Goal: Task Accomplishment & Management: Manage account settings

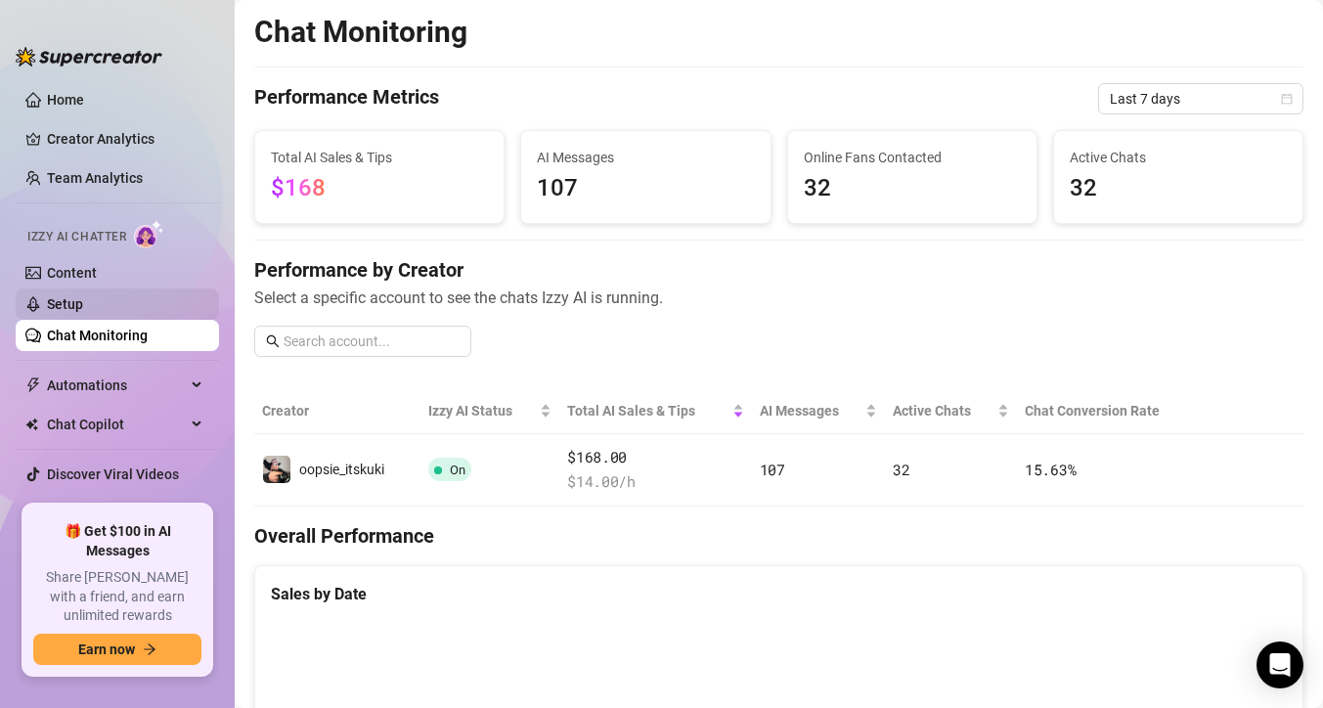
click at [83, 296] on link "Setup" at bounding box center [65, 304] width 36 height 16
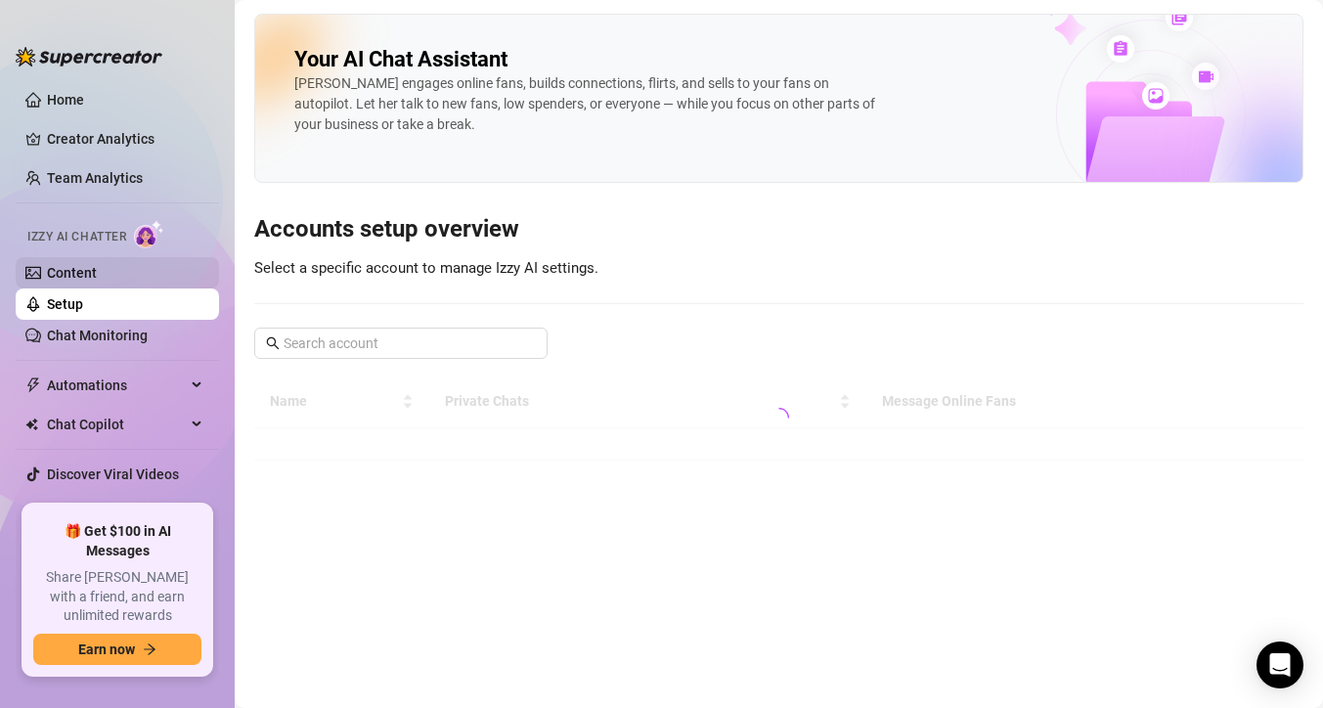
click at [97, 268] on link "Content" at bounding box center [72, 273] width 50 height 16
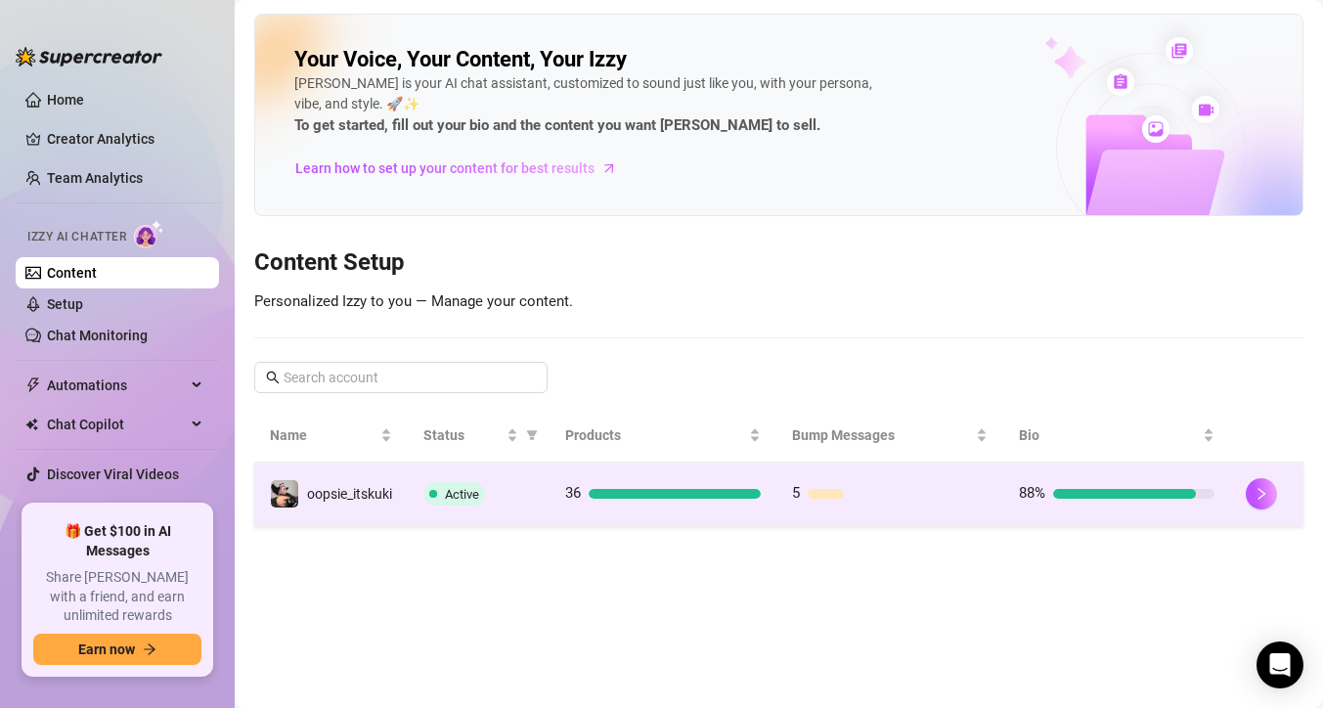
click at [932, 504] on div "5" at bounding box center [890, 493] width 196 height 23
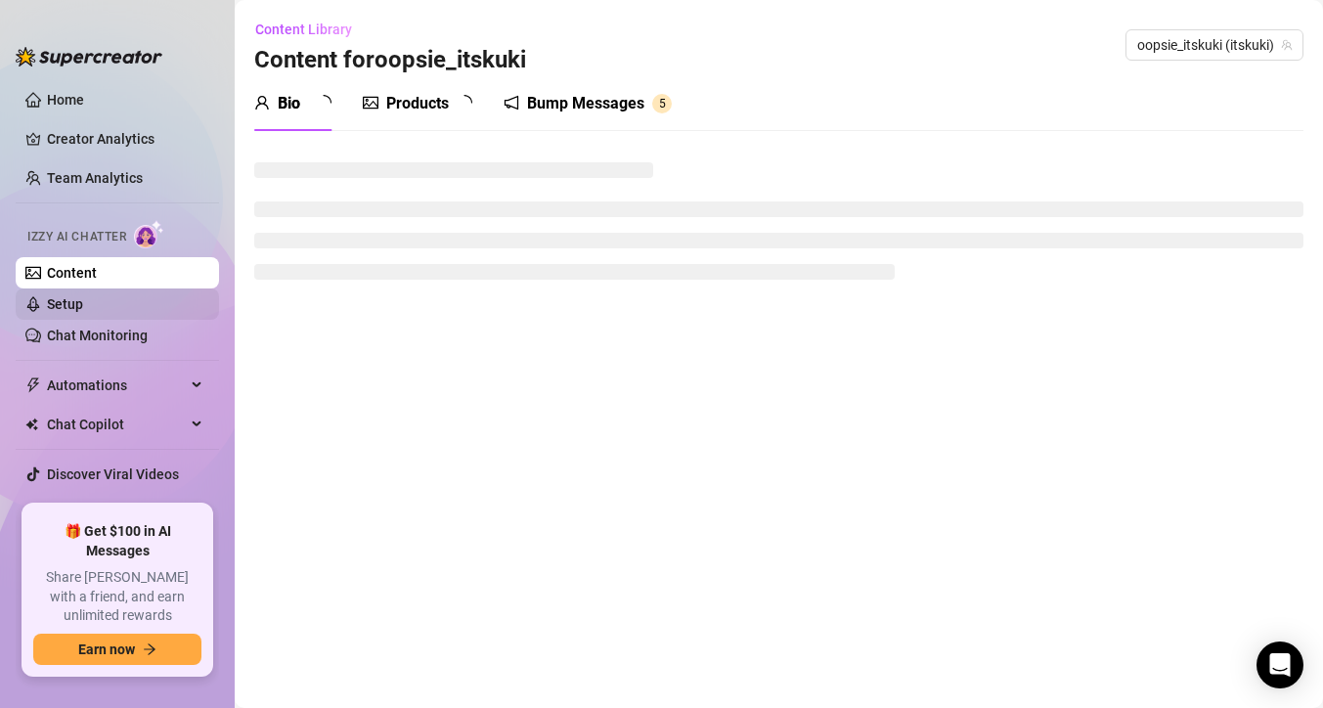
click at [148, 329] on link "Chat Monitoring" at bounding box center [97, 335] width 101 height 16
click at [83, 312] on link "Setup" at bounding box center [65, 304] width 36 height 16
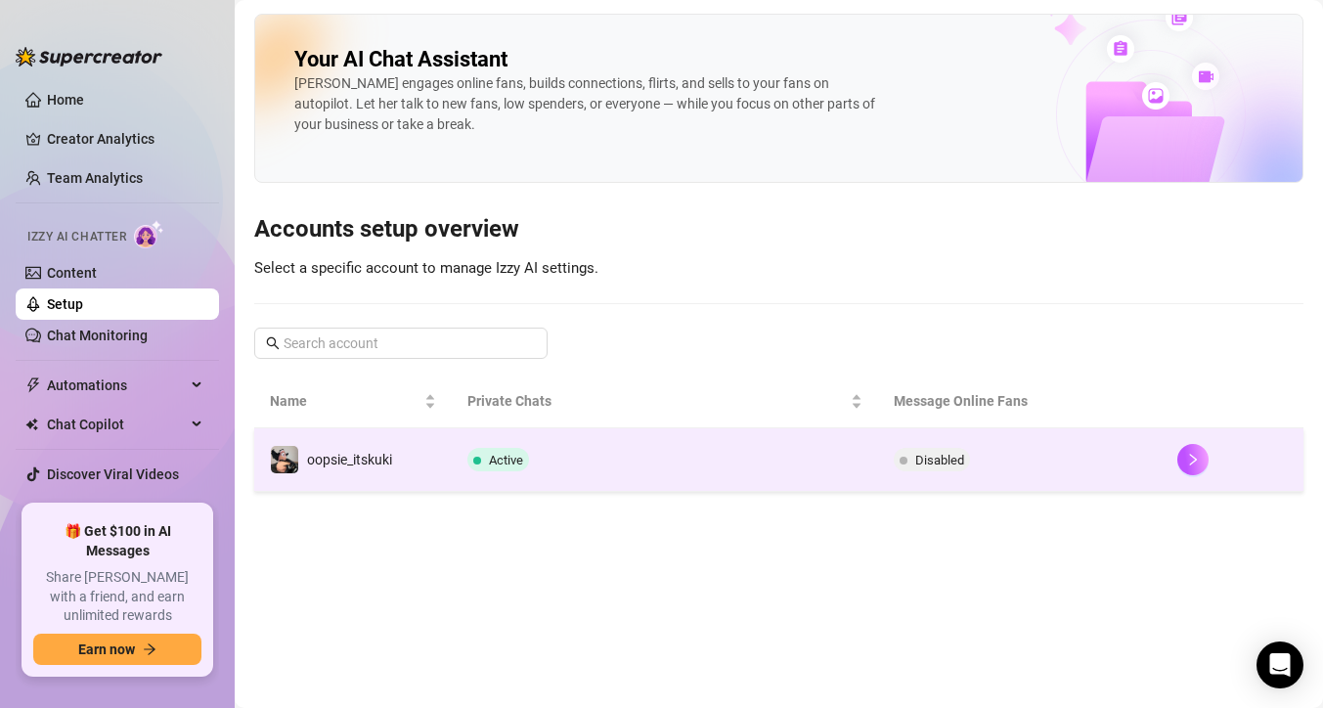
click at [416, 466] on td "oopsie_itskuki" at bounding box center [352, 460] width 197 height 64
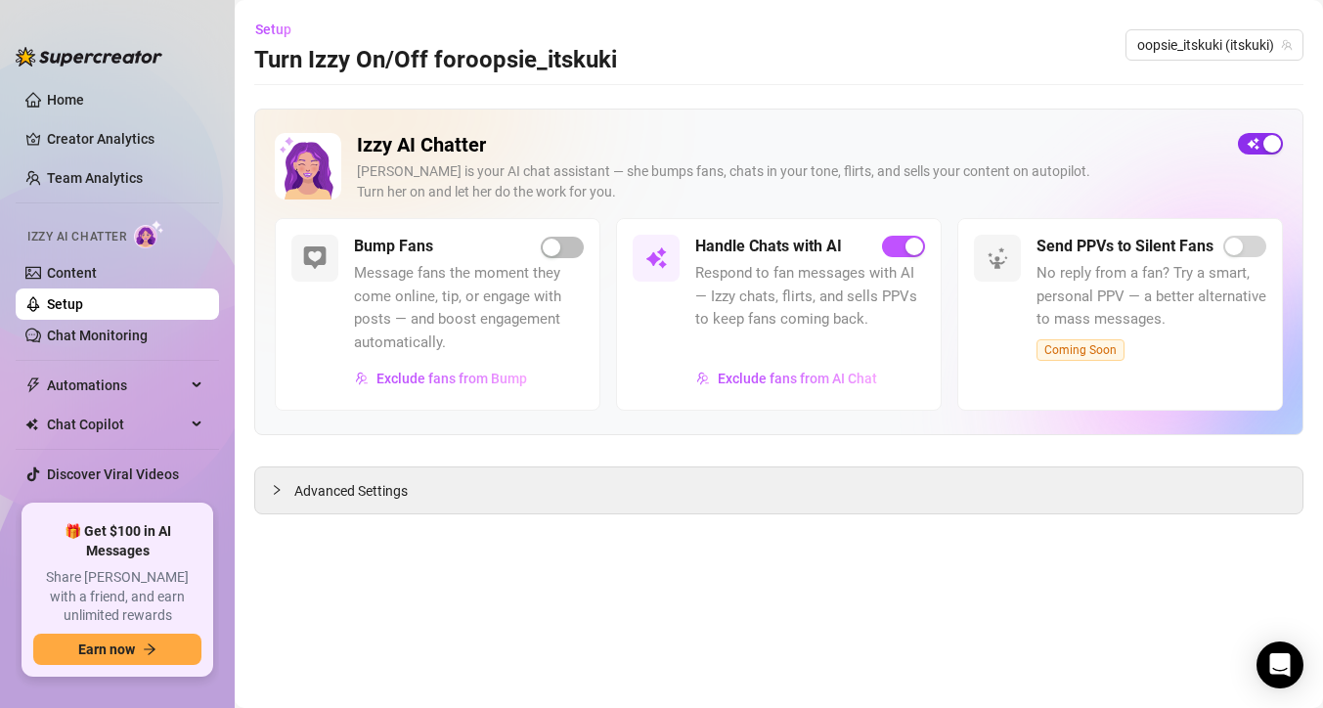
click at [1255, 133] on span "button" at bounding box center [1260, 144] width 45 height 22
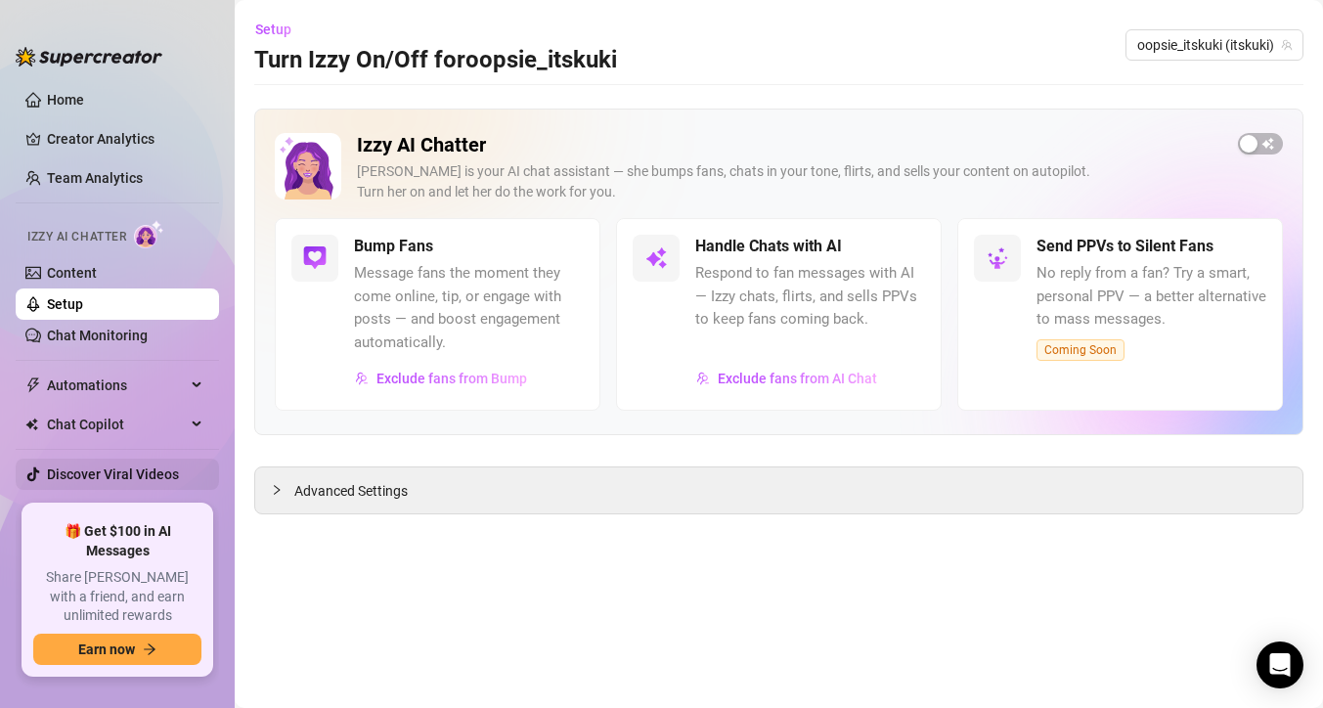
scroll to position [21, 0]
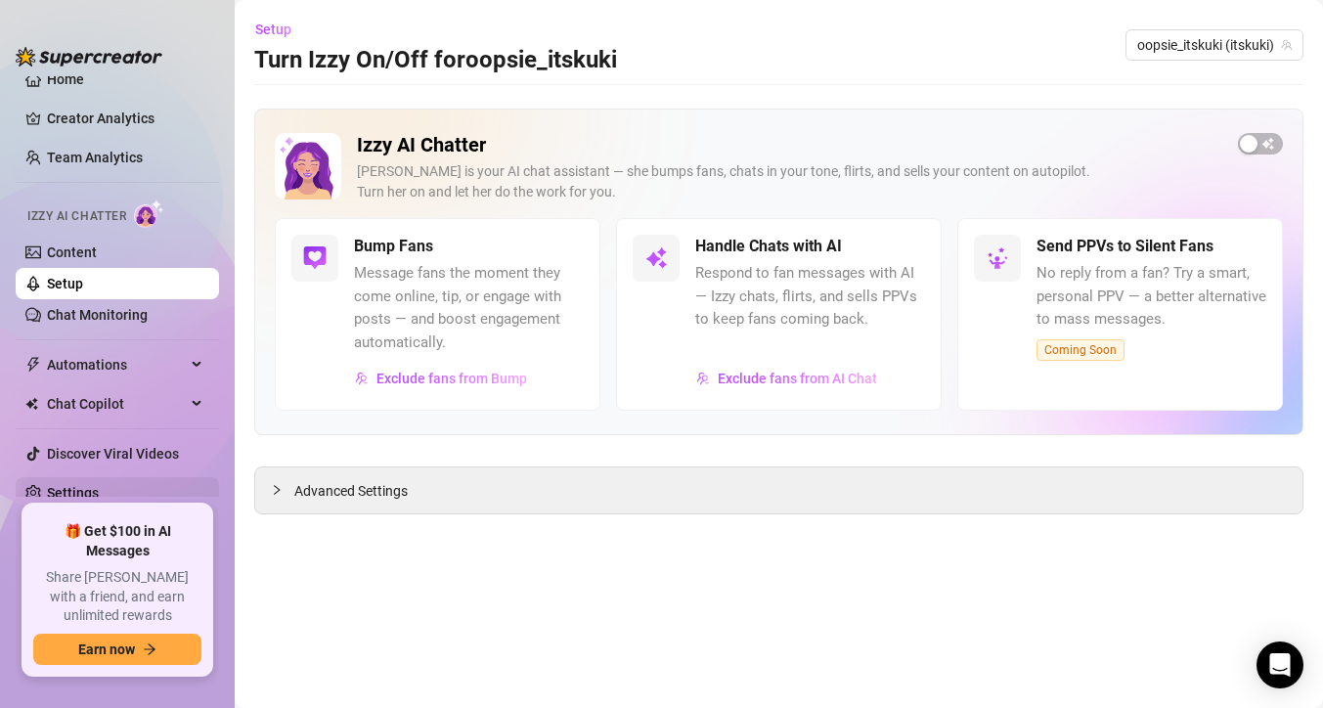
click at [99, 492] on link "Settings" at bounding box center [73, 493] width 52 height 16
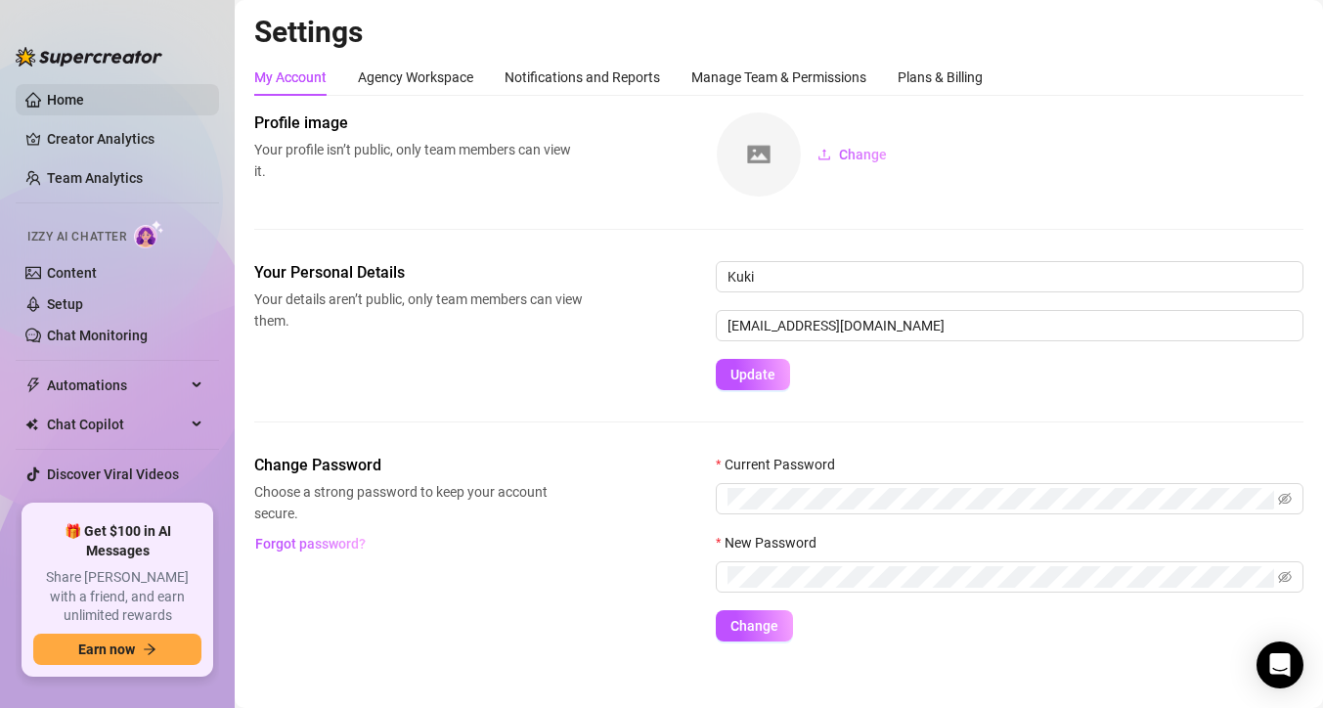
click at [84, 100] on link "Home" at bounding box center [65, 100] width 37 height 16
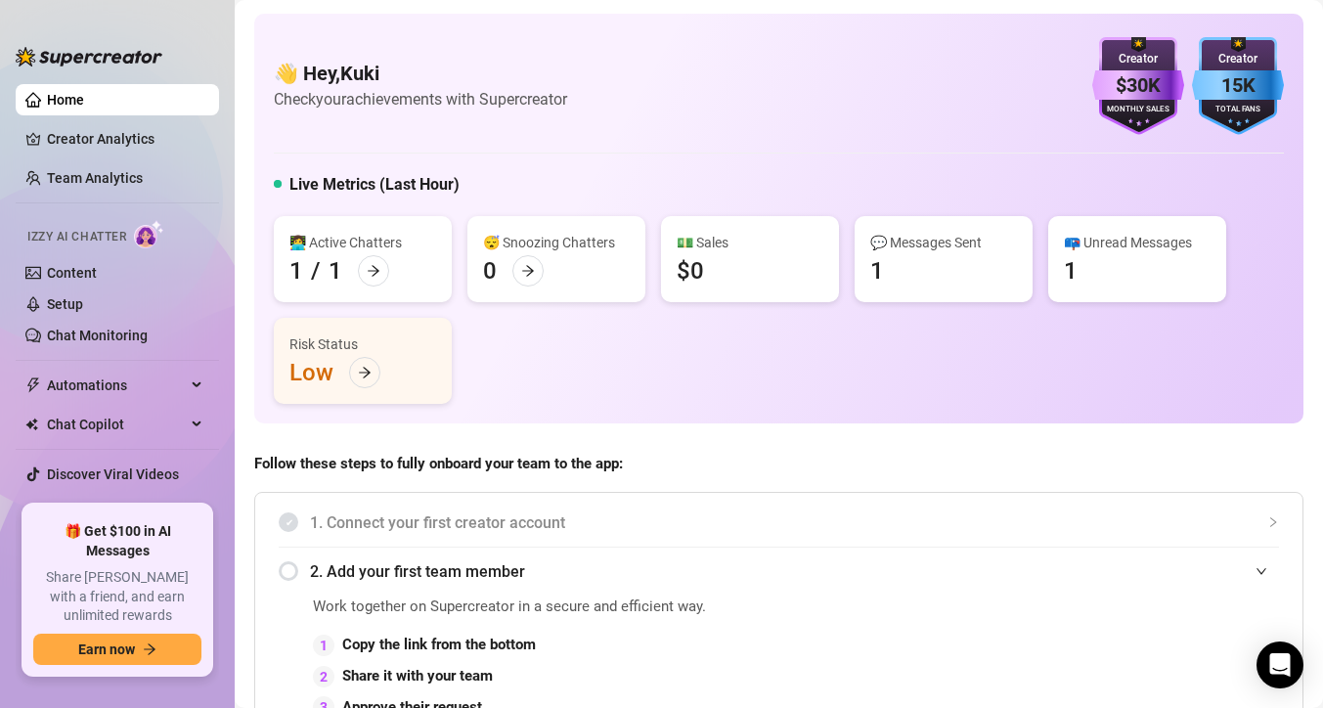
click at [802, 101] on div "👋 Hey, Kuki Check your achievements with Supercreator $30K Creator Monthly Sale…" at bounding box center [779, 86] width 1010 height 98
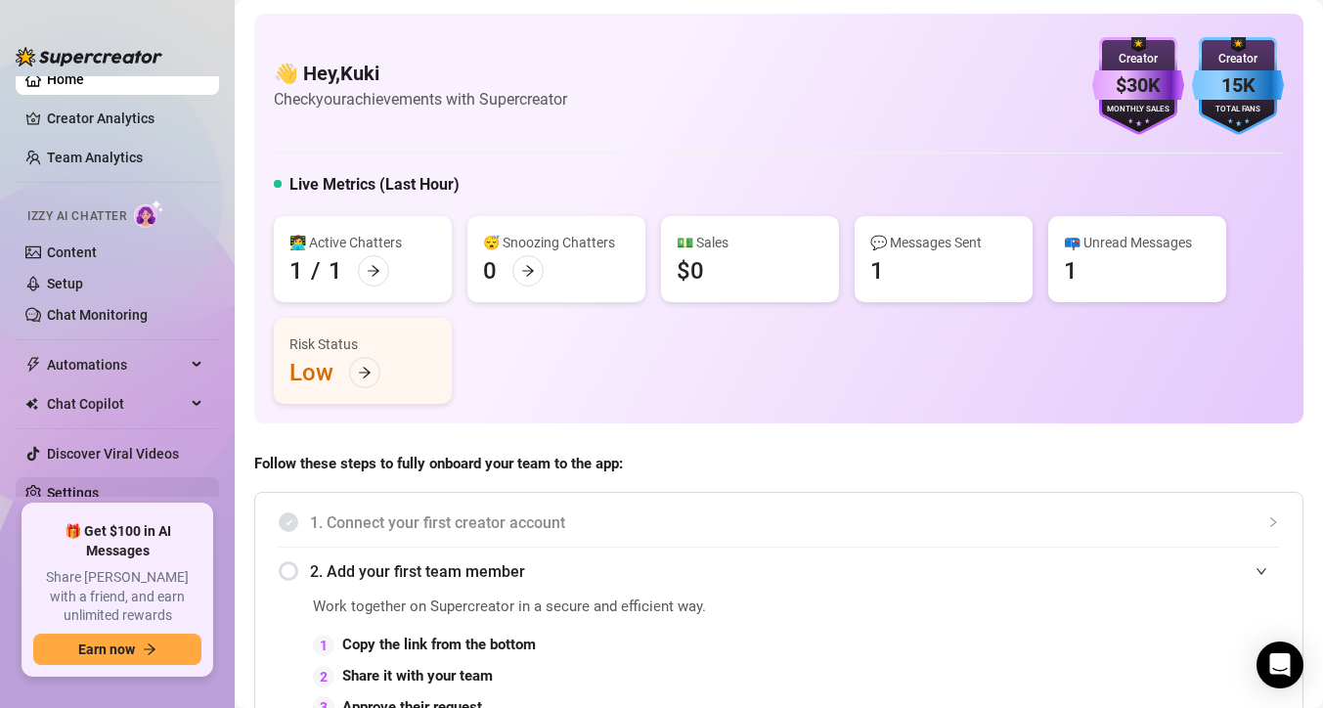
click at [84, 498] on link "Settings" at bounding box center [73, 493] width 52 height 16
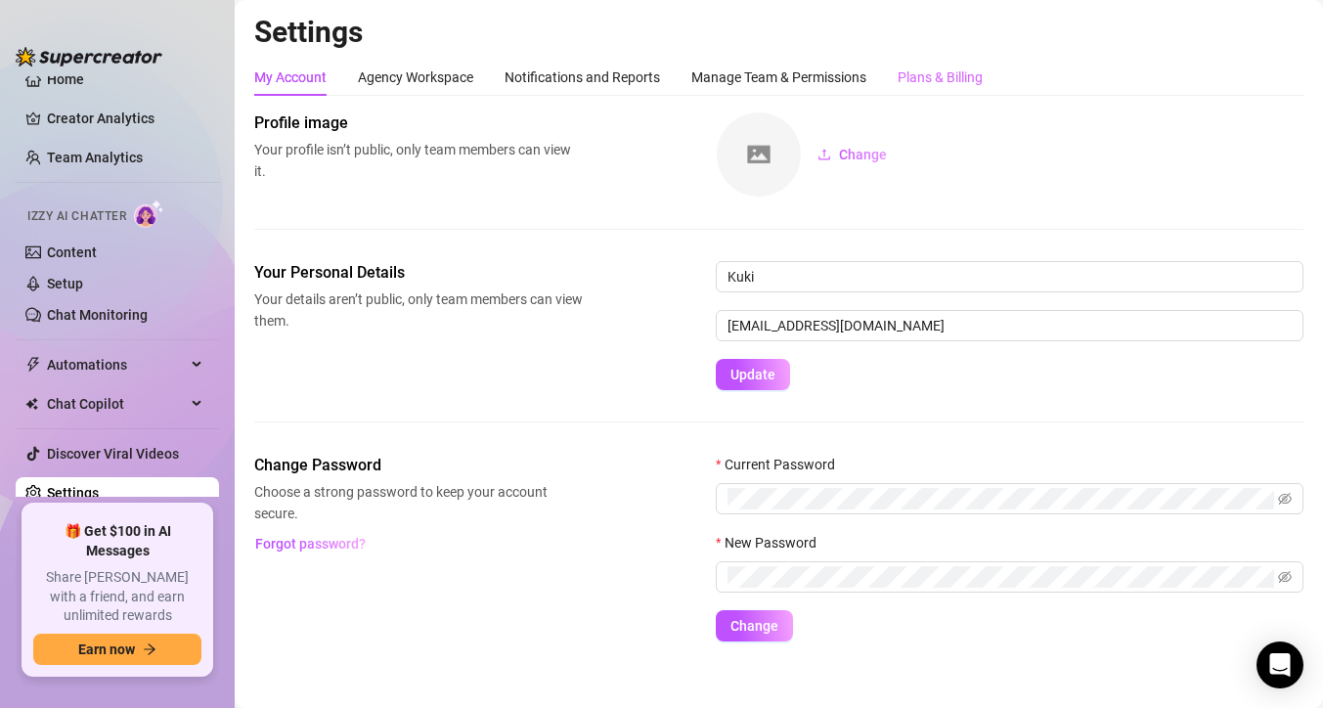
click at [939, 89] on div "Plans & Billing" at bounding box center [939, 77] width 85 height 37
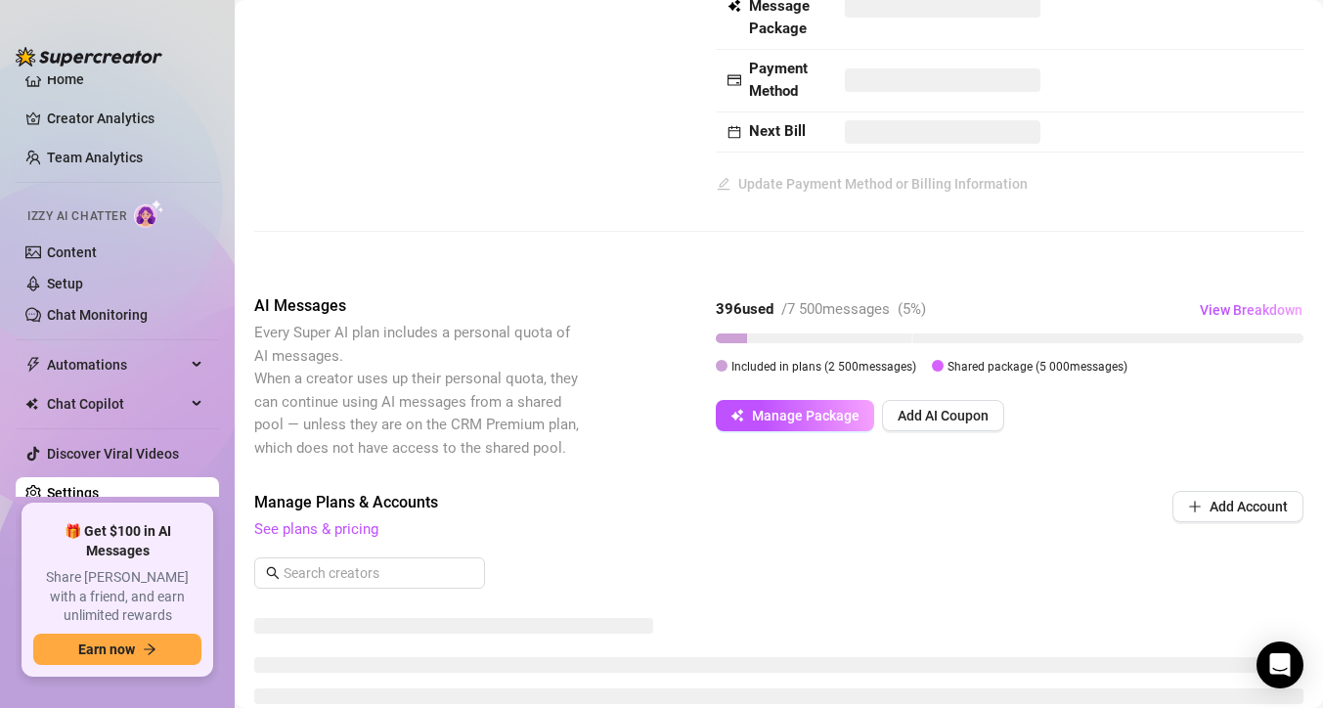
scroll to position [244, 0]
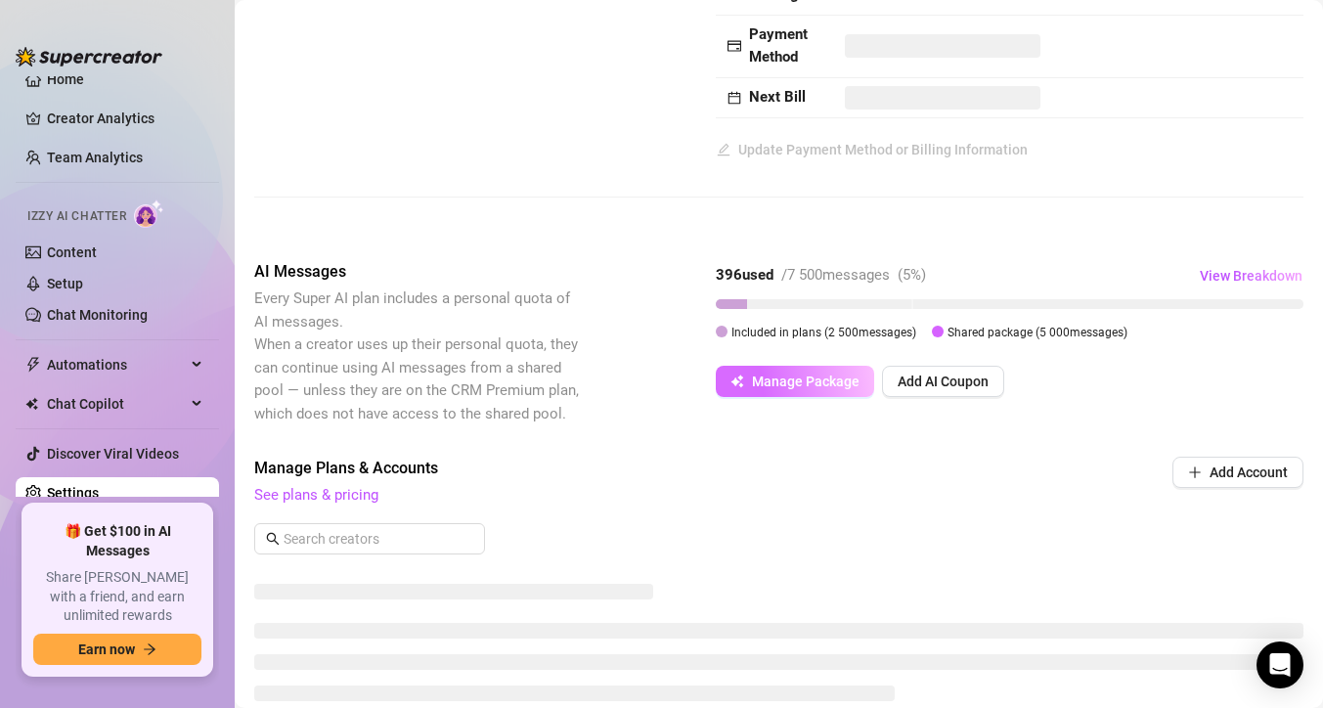
click at [771, 385] on span "Manage Package" at bounding box center [806, 381] width 108 height 16
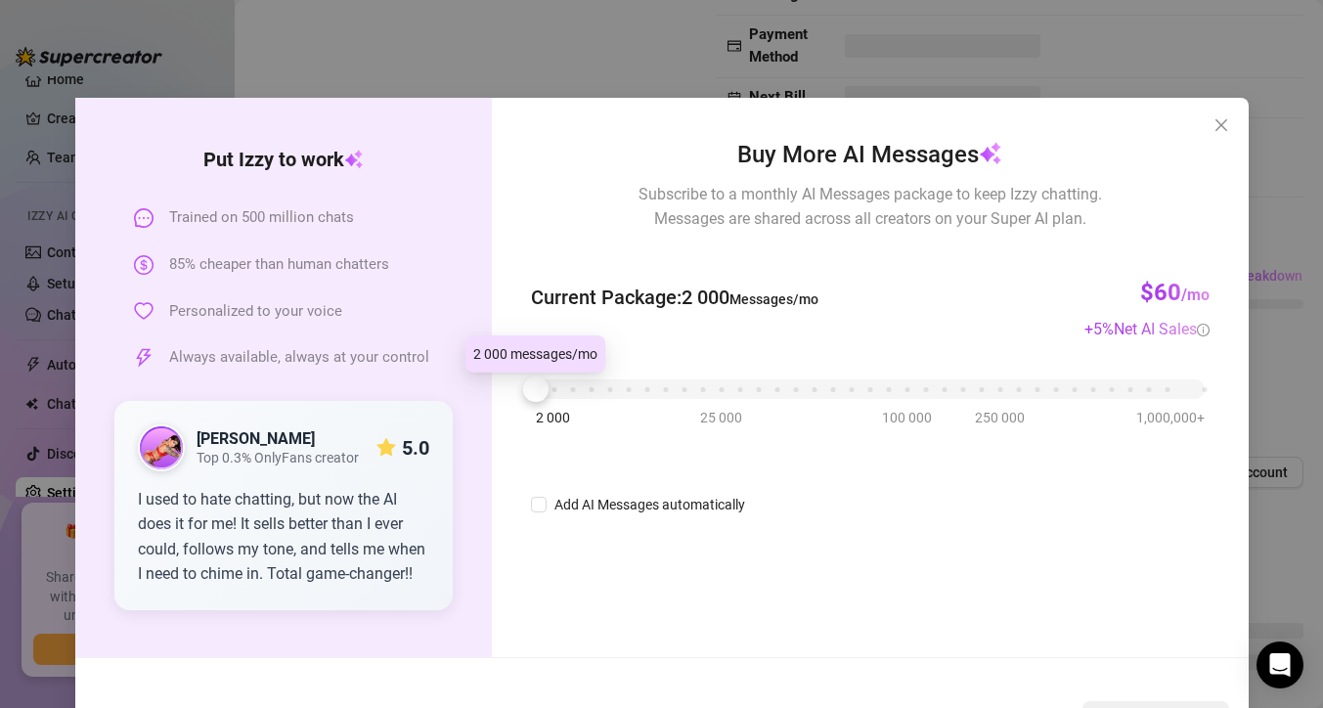
drag, startPoint x: 539, startPoint y: 400, endPoint x: 392, endPoint y: 424, distance: 148.7
click at [392, 424] on div "Put Izzy to work Trained on 500 million chats 85% cheaper than human chatters P…" at bounding box center [661, 377] width 1173 height 559
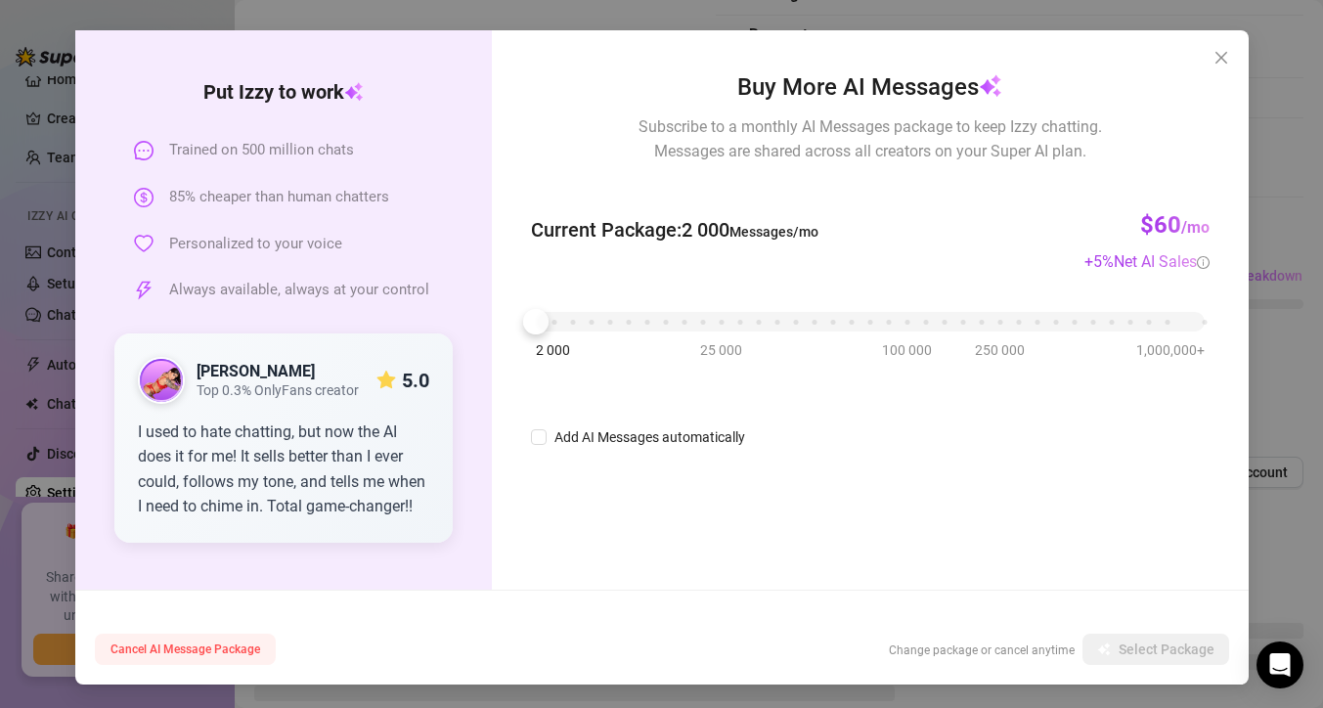
click at [207, 644] on span "Cancel AI Message Package" at bounding box center [185, 649] width 150 height 14
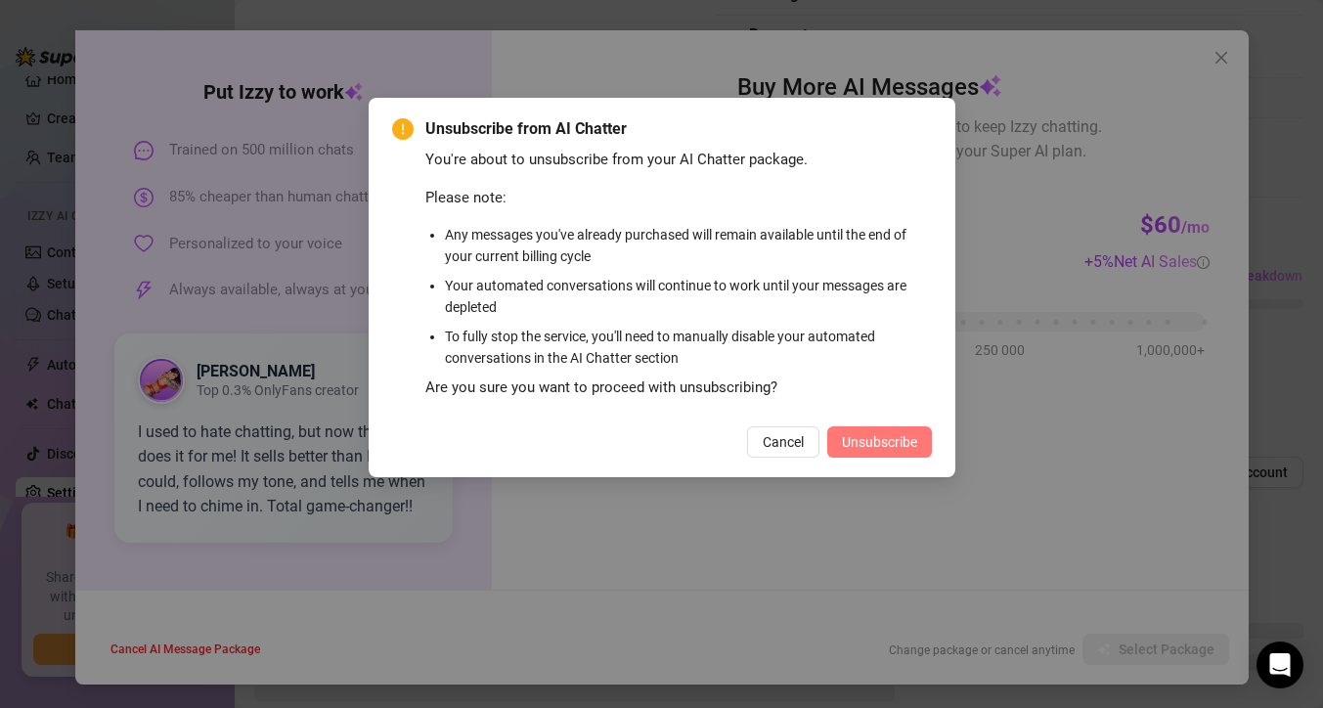
click at [893, 442] on span "Unsubscribe" at bounding box center [879, 442] width 75 height 16
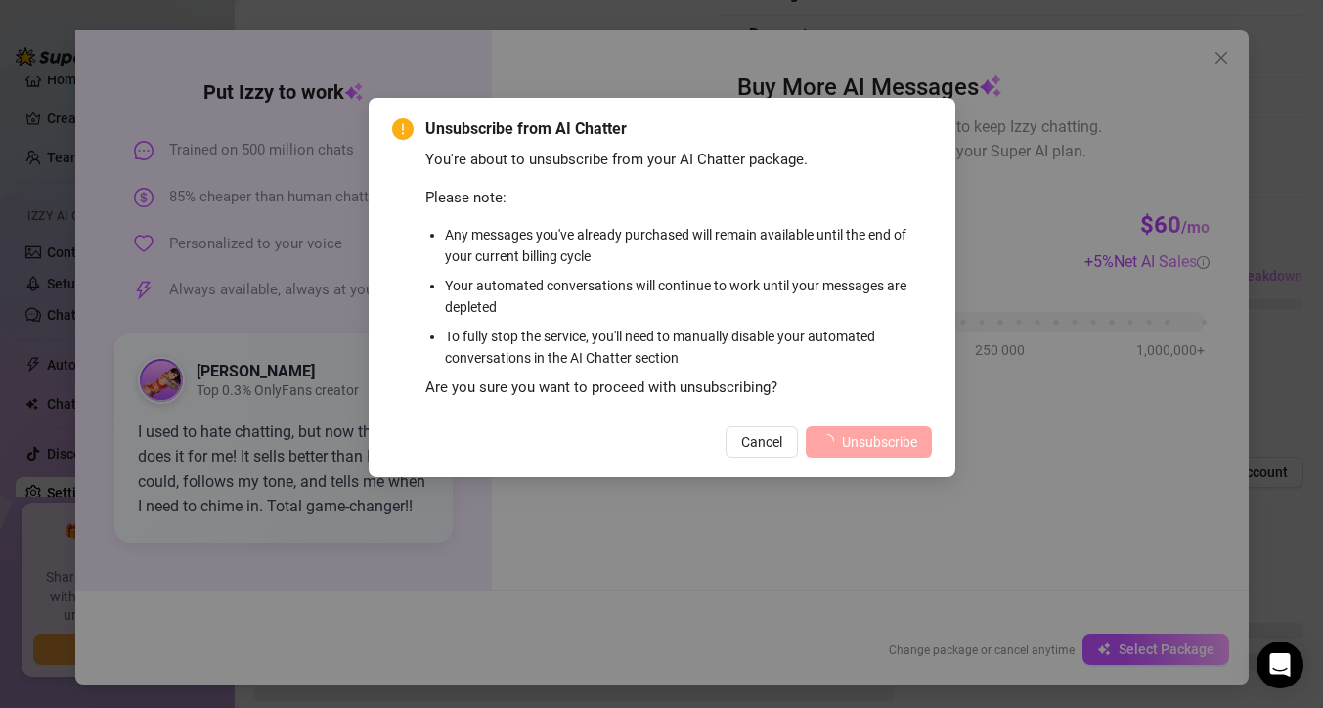
click at [880, 442] on span "Unsubscribe" at bounding box center [879, 442] width 75 height 16
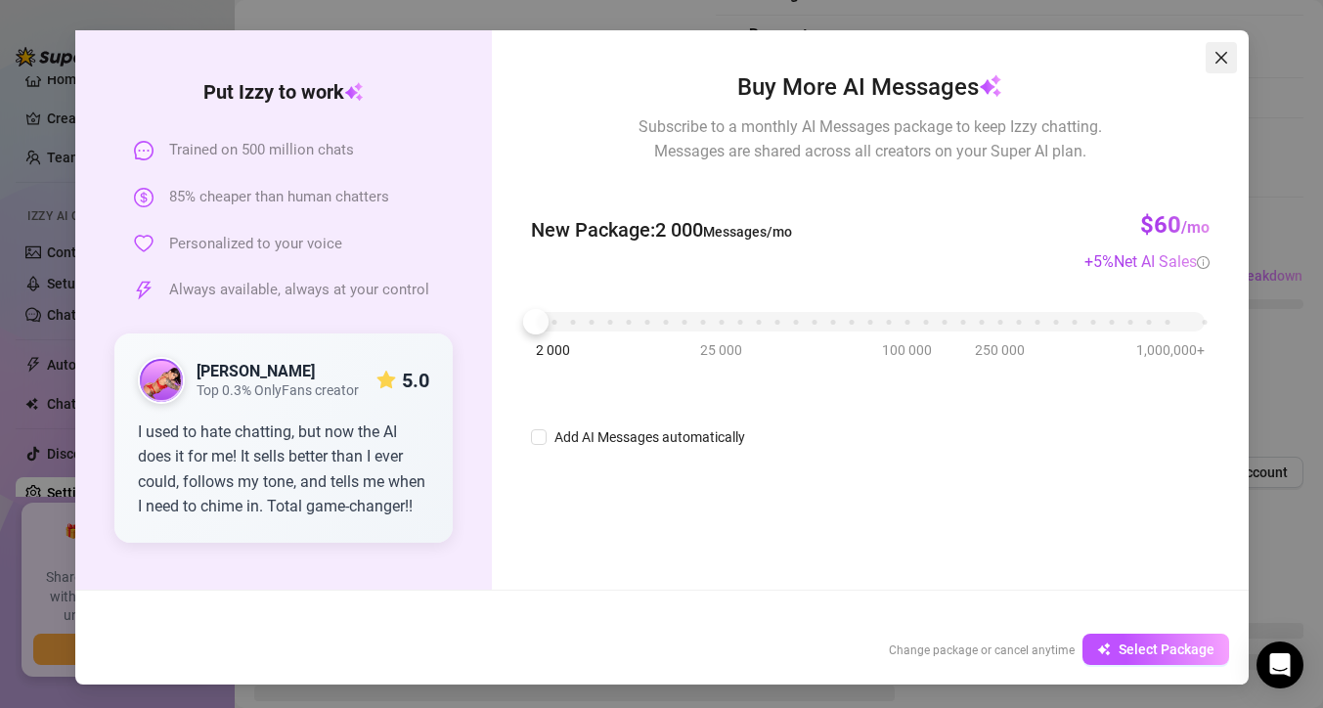
click at [1223, 60] on icon "close" at bounding box center [1220, 58] width 12 height 12
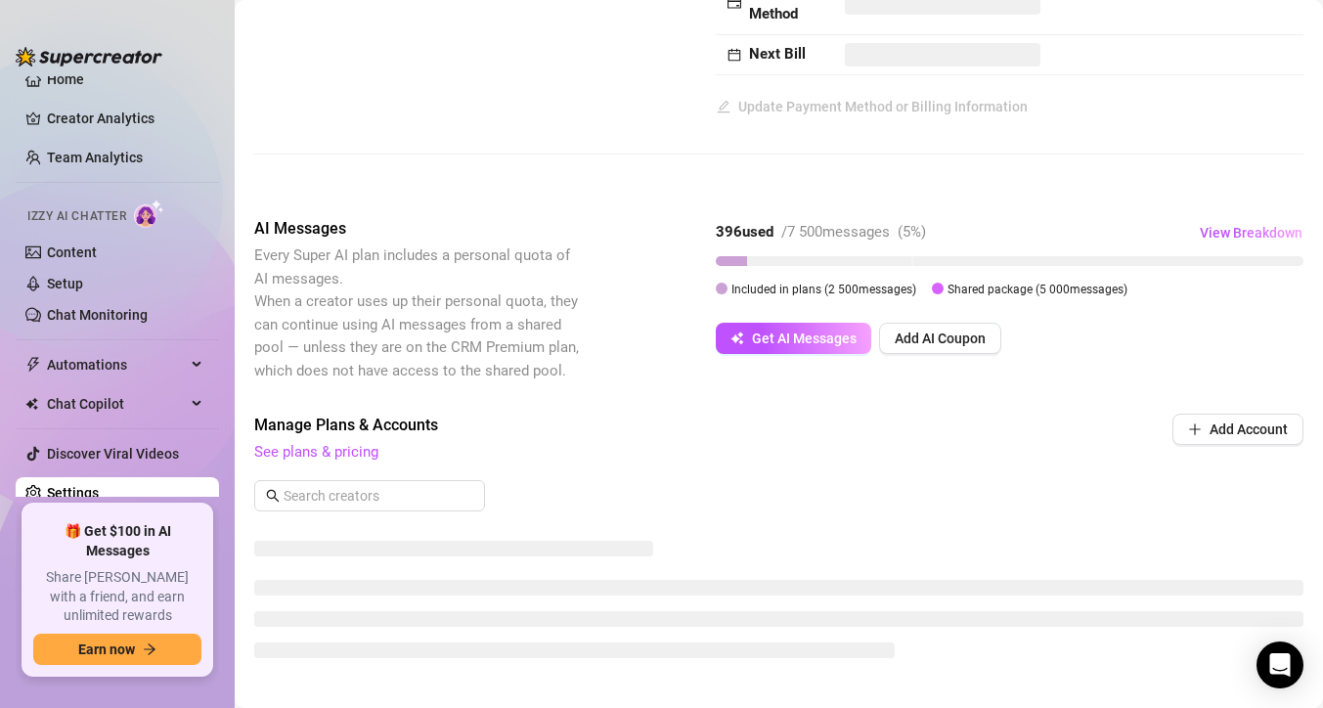
scroll to position [0, 0]
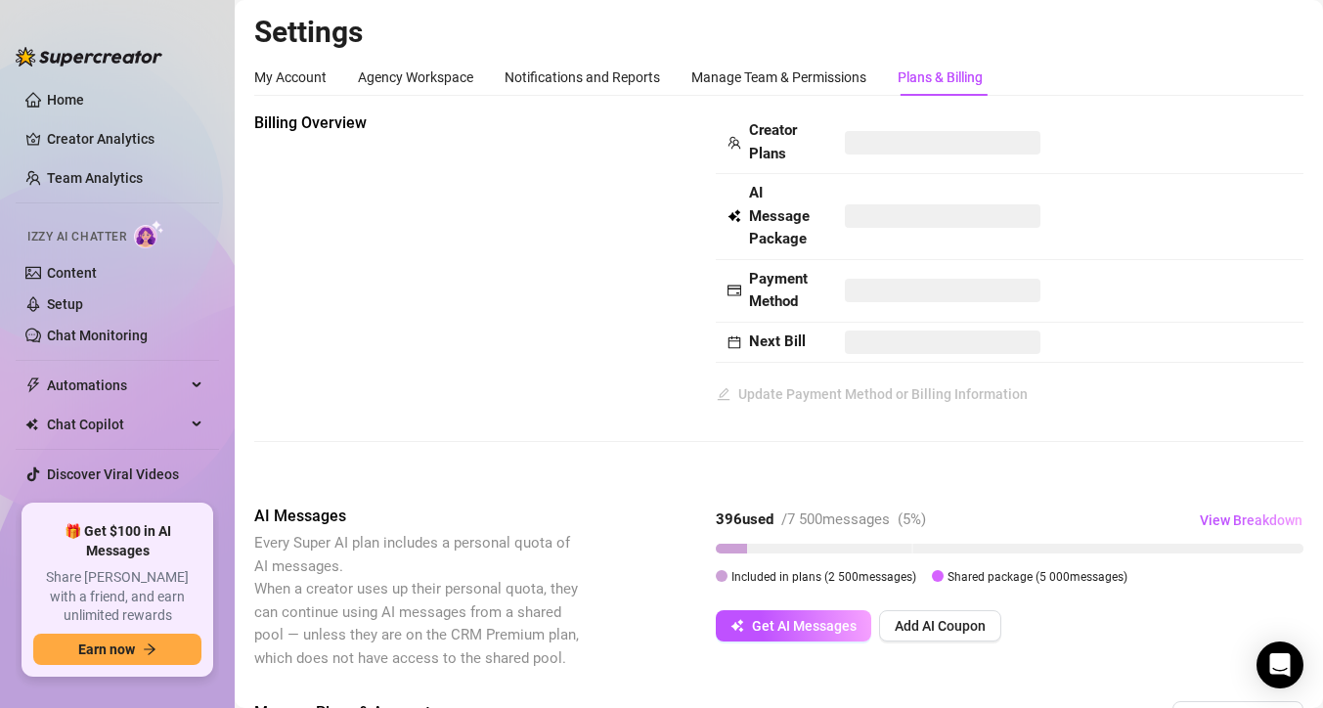
click at [559, 319] on div "Billing Overview Creator Plans AI Message Package Payment Method Next Bill Upda…" at bounding box center [778, 260] width 1049 height 298
click at [485, 319] on div "Billing Overview Creator Plans AI Message Package Payment Method Next Bill Upda…" at bounding box center [778, 260] width 1049 height 298
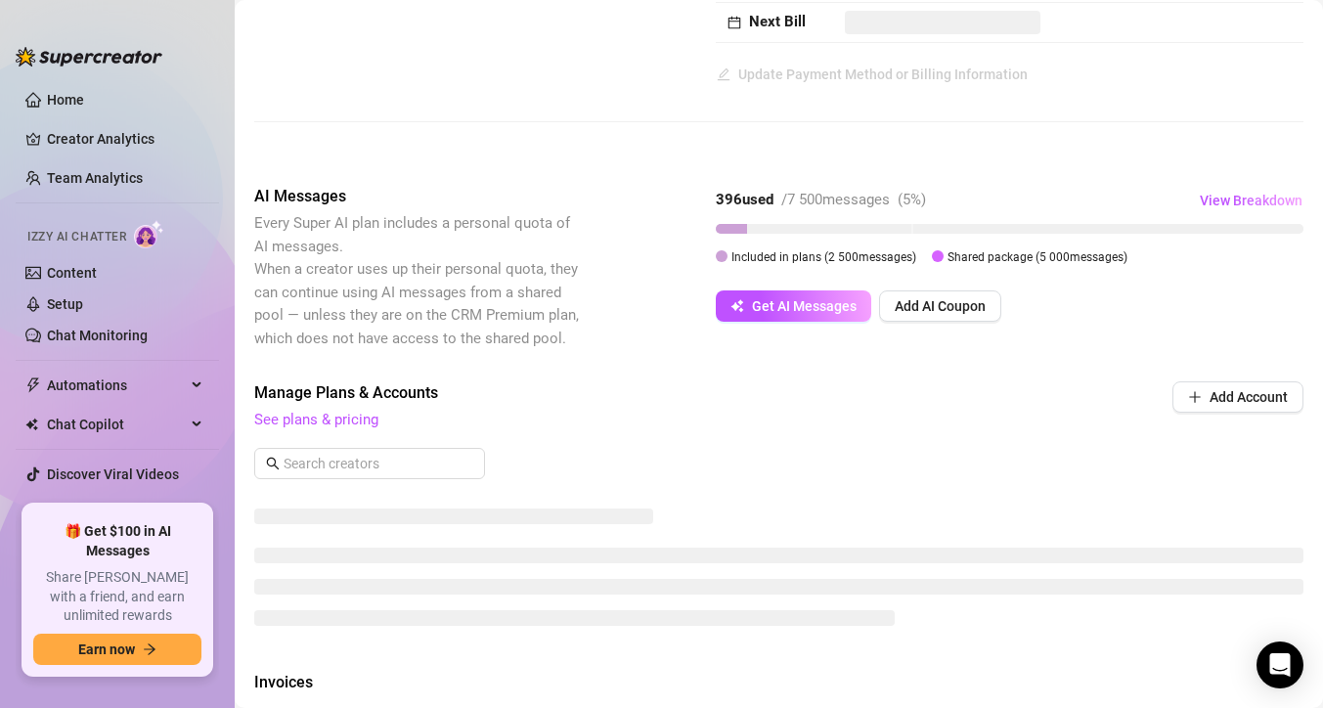
scroll to position [326, 0]
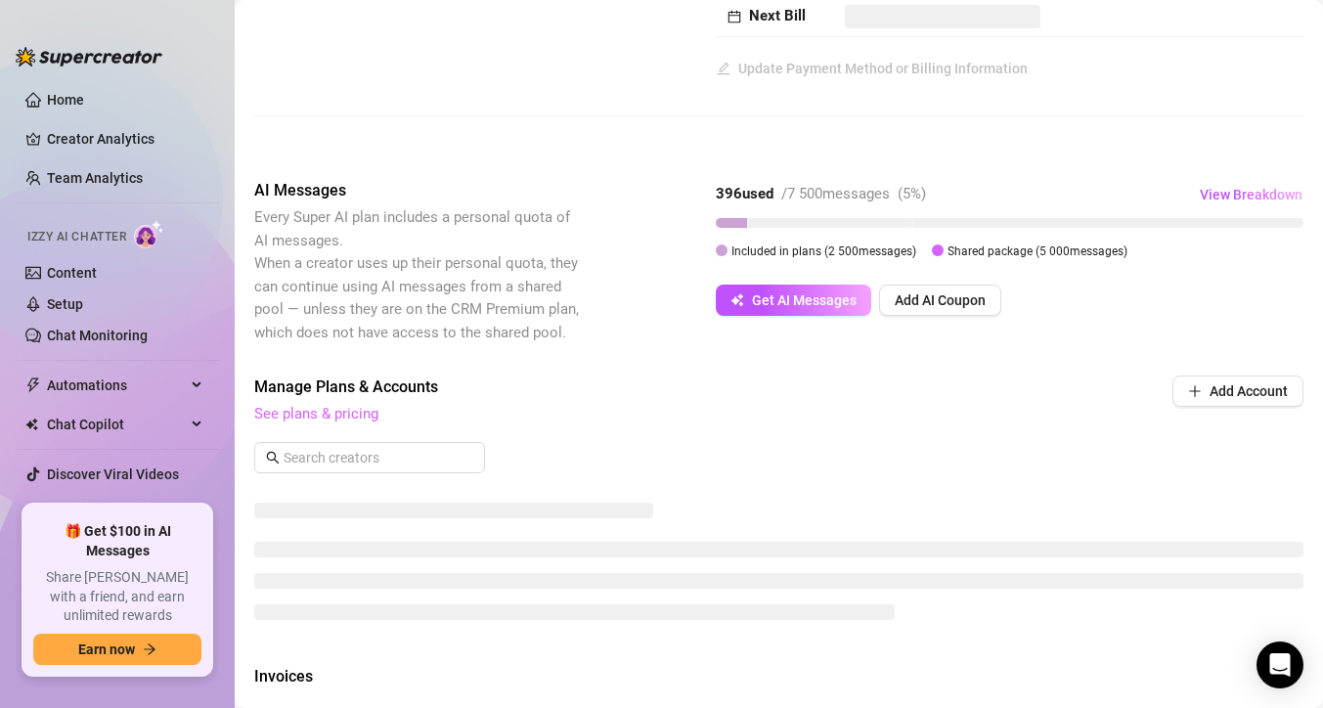
click at [320, 422] on link "See plans & pricing" at bounding box center [316, 414] width 124 height 18
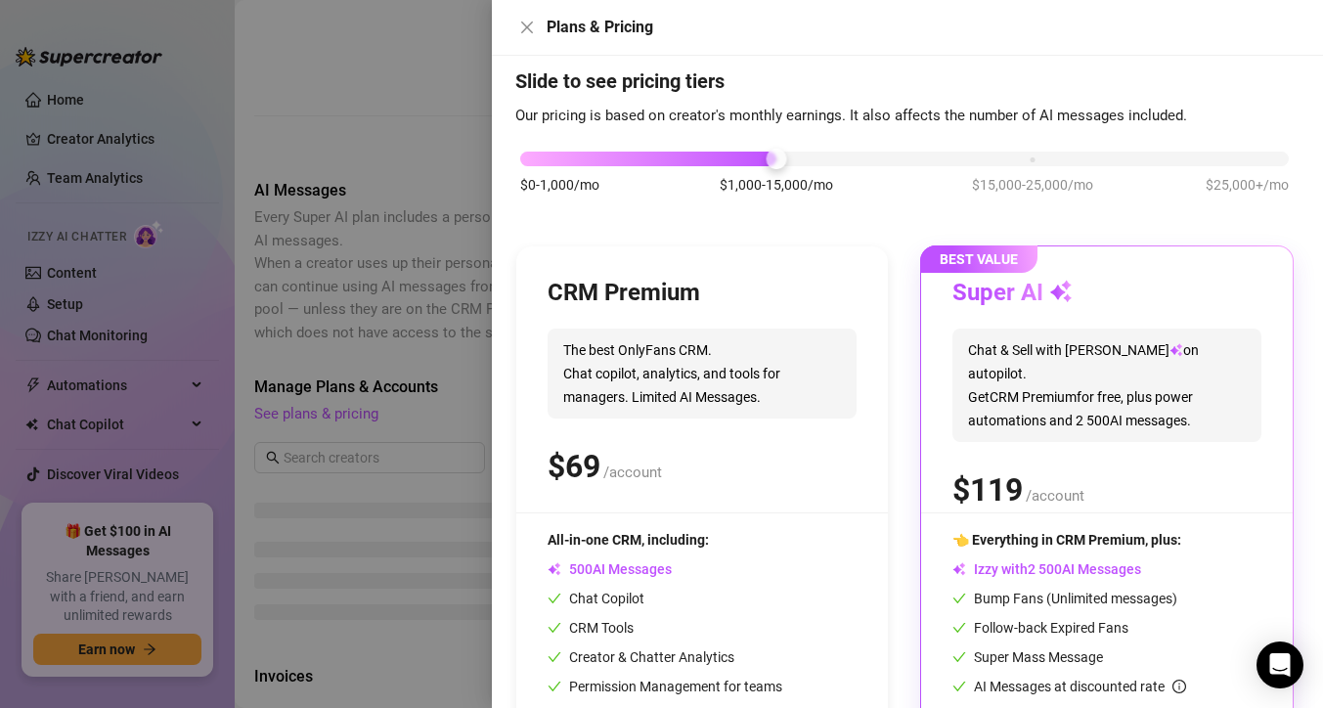
scroll to position [0, 0]
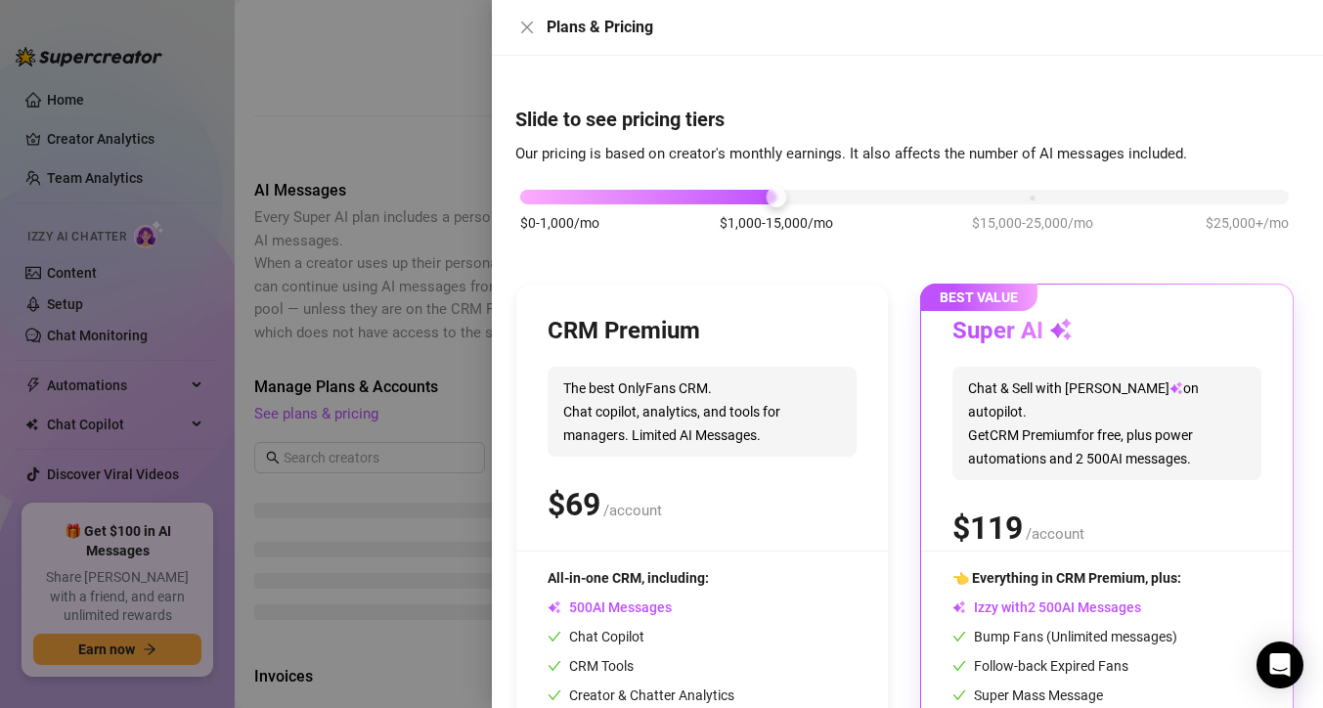
click at [417, 154] on div at bounding box center [661, 354] width 1323 height 708
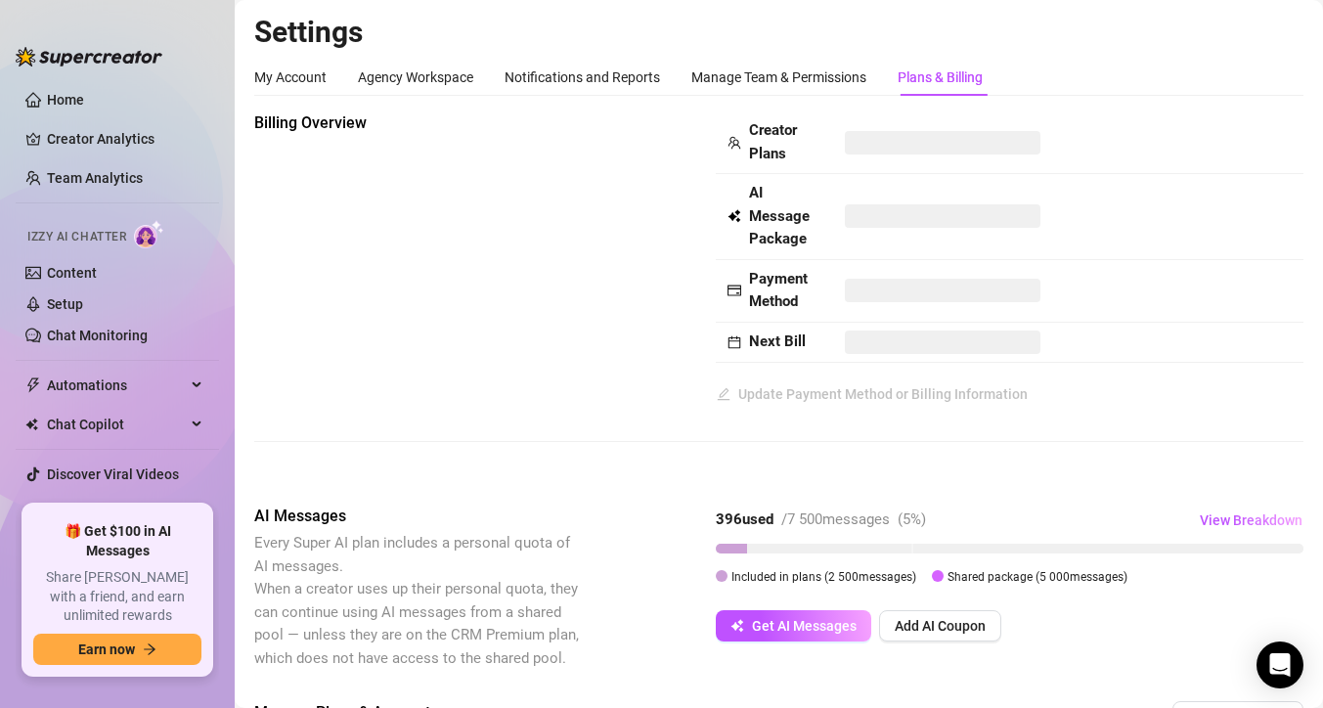
click at [779, 252] on td "AI Message Package" at bounding box center [774, 217] width 117 height 86
click at [830, 82] on div "Manage Team & Permissions" at bounding box center [778, 77] width 175 height 22
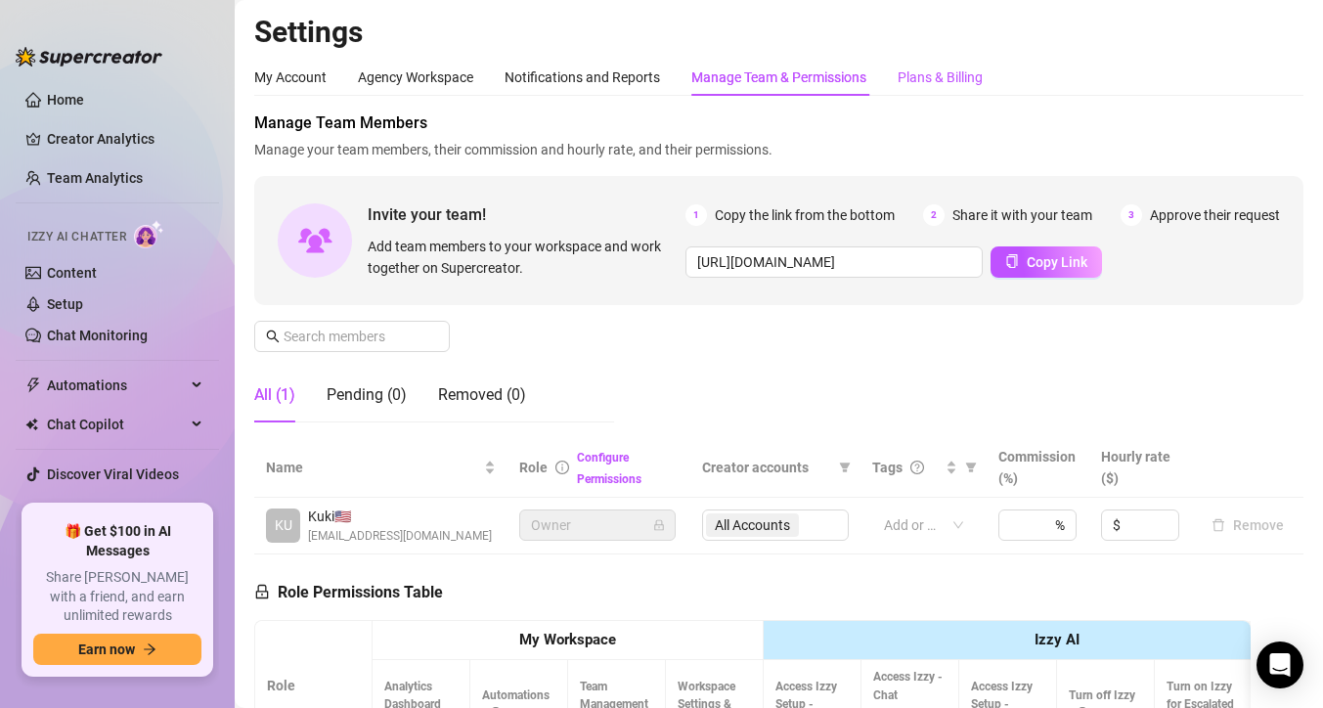
click at [951, 71] on div "Plans & Billing" at bounding box center [939, 77] width 85 height 22
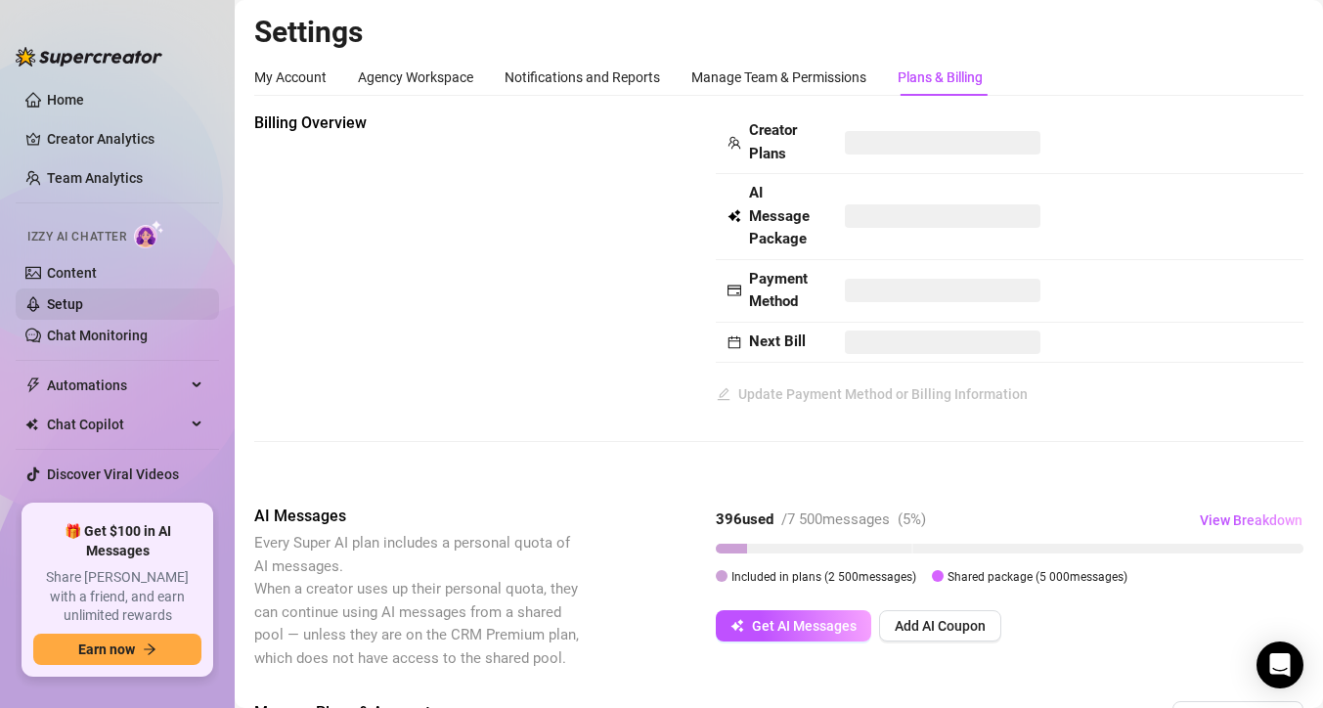
click at [83, 298] on link "Setup" at bounding box center [65, 304] width 36 height 16
